Goal: Transaction & Acquisition: Download file/media

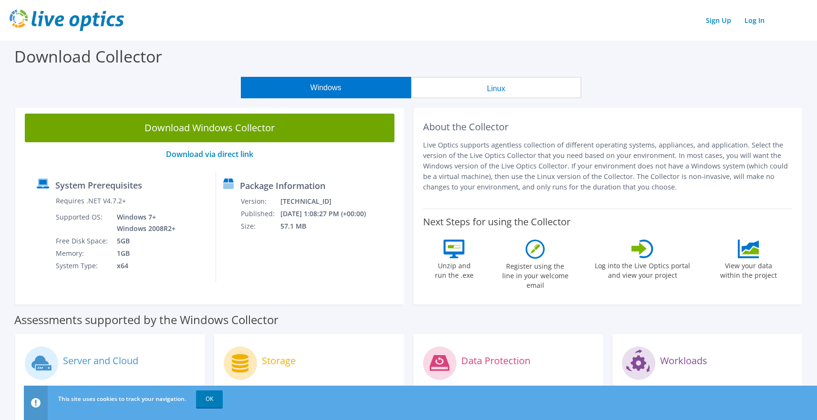
click at [487, 85] on button "Linux" at bounding box center [496, 87] width 170 height 21
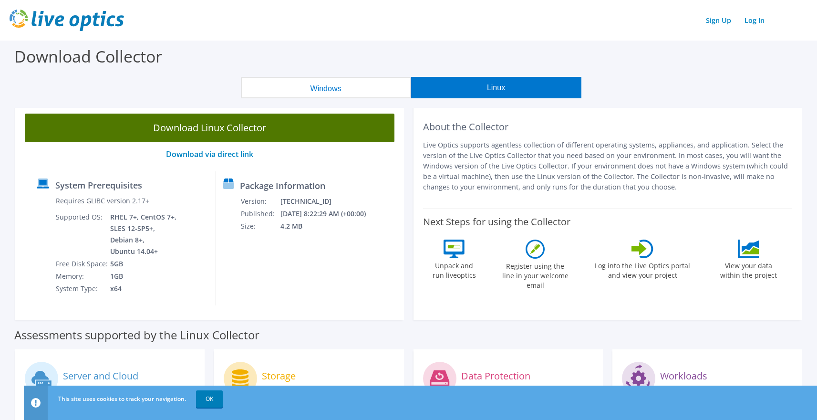
click at [276, 130] on link "Download Linux Collector" at bounding box center [210, 128] width 370 height 29
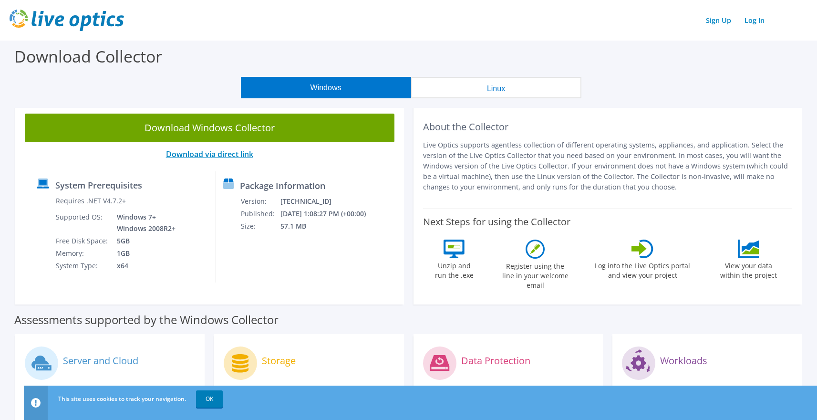
click at [196, 151] on link "Download via direct link" at bounding box center [209, 154] width 87 height 10
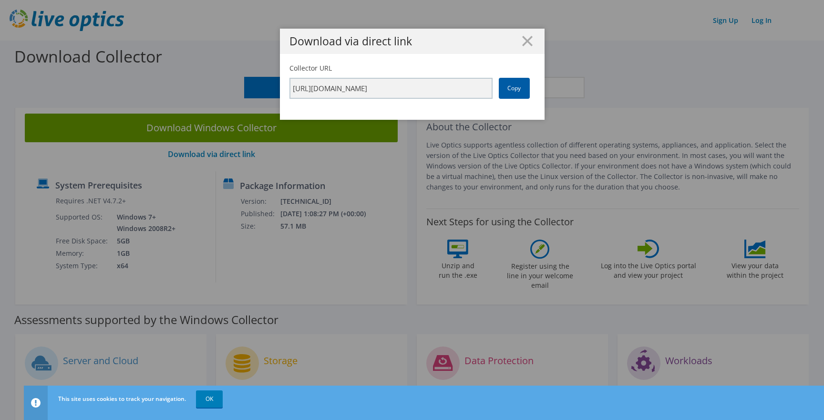
click at [513, 89] on link "Copy" at bounding box center [514, 88] width 31 height 21
